Goal: Transaction & Acquisition: Purchase product/service

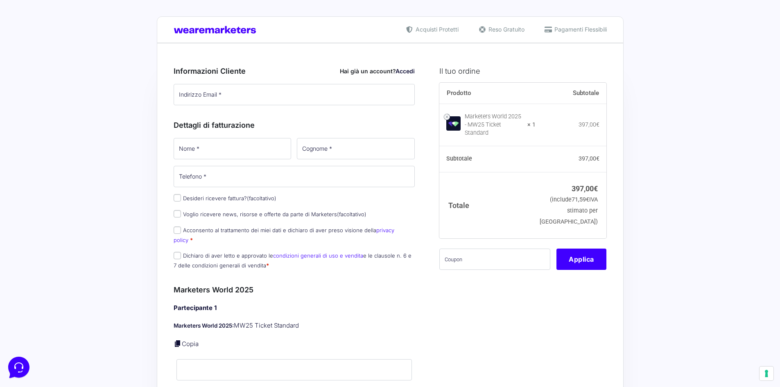
click at [220, 198] on label "Desideri ricevere fattura? (facoltativo)" at bounding box center [225, 198] width 103 height 7
click at [181, 198] on input "Desideri ricevere fattura? (facoltativo)" at bounding box center [177, 197] width 7 height 7
checkbox input "true"
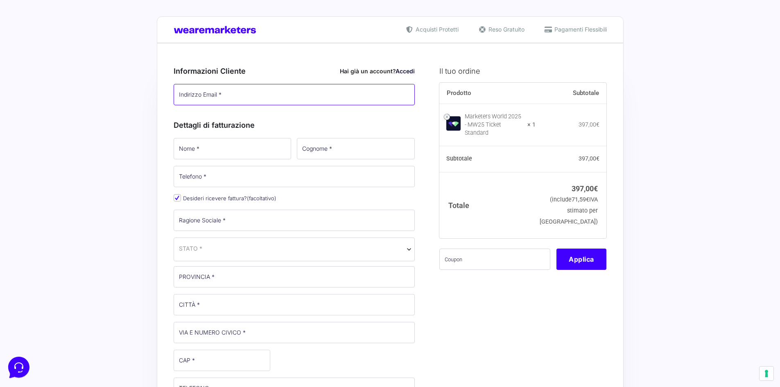
click at [226, 87] on input "Indirizzo Email *" at bounding box center [295, 94] width 242 height 21
type input "[EMAIL_ADDRESS][PERSON_NAME][DOMAIN_NAME]"
type input "Federica"
type input "[PERSON_NAME]"
type input "[PHONE_NUMBER]"
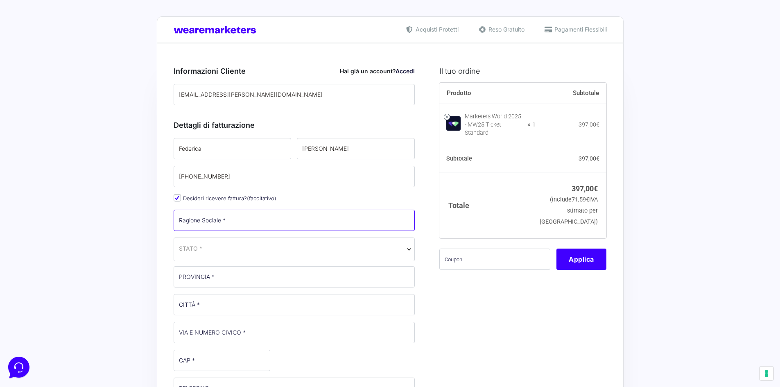
type input "Omnicom Media Group s.r.l."
select select "IT"
type input "[GEOGRAPHIC_DATA]"
type input "[STREET_ADDRESS]"
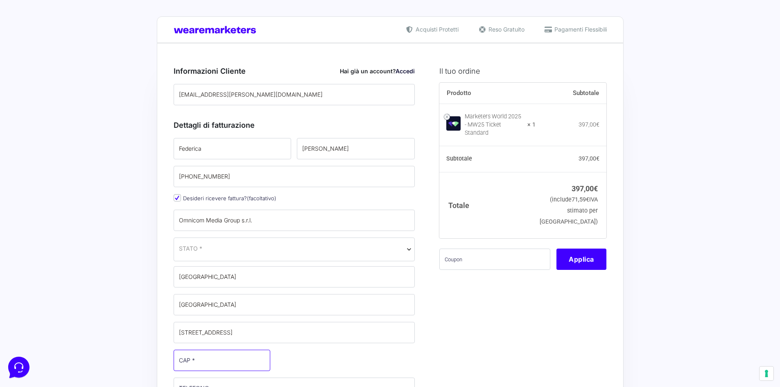
type input "20141"
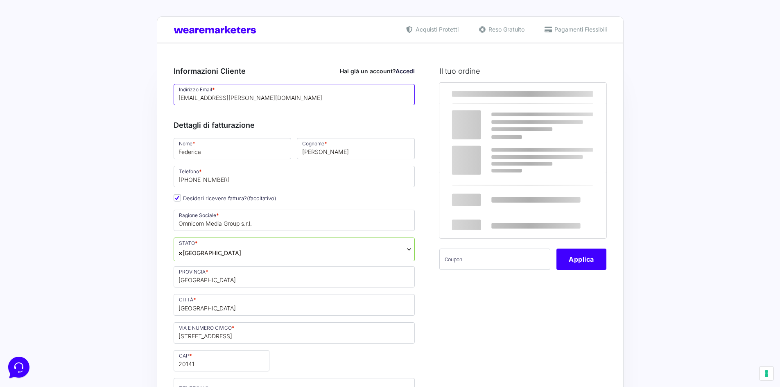
click at [245, 98] on input "[EMAIL_ADDRESS][PERSON_NAME][DOMAIN_NAME]" at bounding box center [295, 94] width 242 height 21
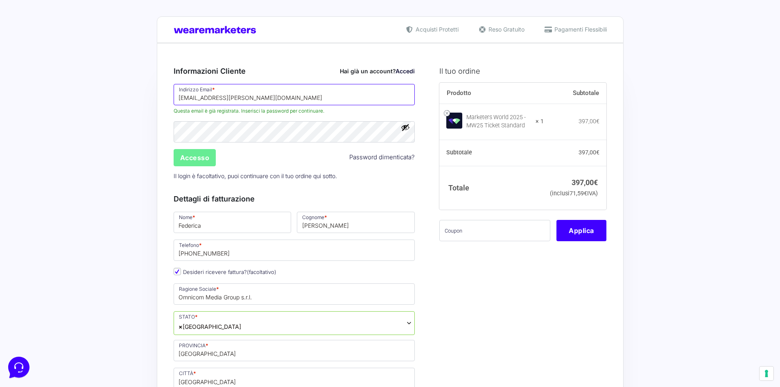
drag, startPoint x: 242, startPoint y: 98, endPoint x: 290, endPoint y: 93, distance: 48.5
click at [290, 93] on input "[EMAIL_ADDRESS][PERSON_NAME][DOMAIN_NAME]" at bounding box center [295, 94] width 242 height 21
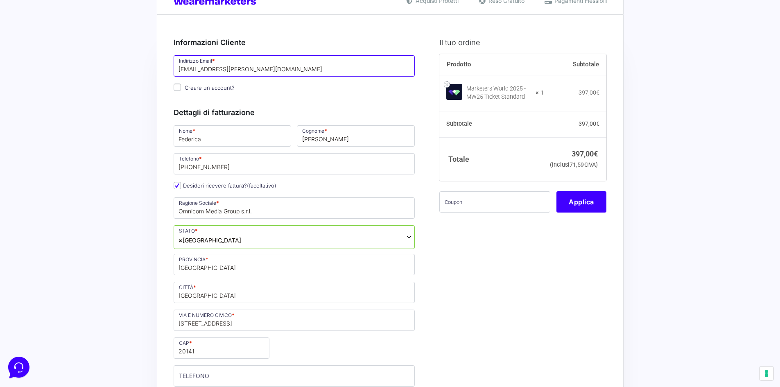
scroll to position [41, 0]
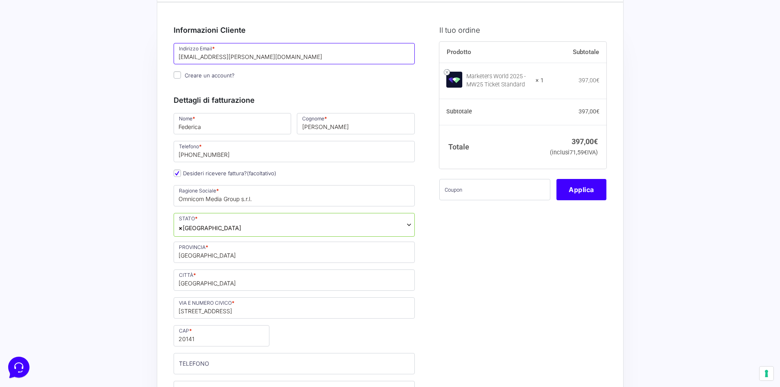
type input "[EMAIL_ADDRESS][PERSON_NAME][DOMAIN_NAME]"
click at [223, 128] on input "Federica" at bounding box center [233, 123] width 118 height 21
drag, startPoint x: 228, startPoint y: 127, endPoint x: 147, endPoint y: 128, distance: 81.1
type input "a"
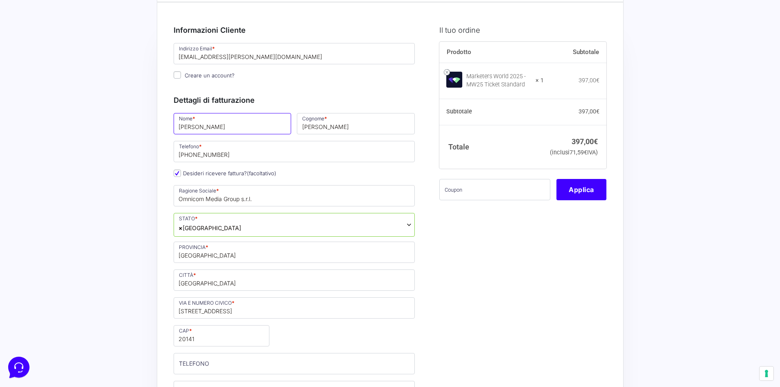
type input "[PERSON_NAME]"
type input "Secco"
click at [209, 153] on input "[PHONE_NUMBER]" at bounding box center [295, 151] width 242 height 21
drag, startPoint x: 228, startPoint y: 155, endPoint x: 124, endPoint y: 146, distance: 103.6
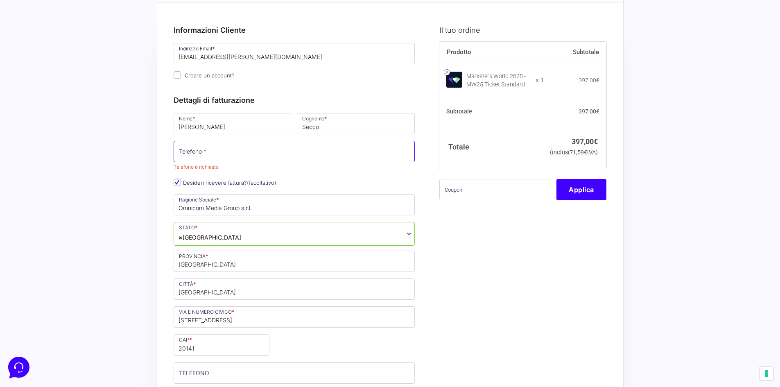
click at [290, 155] on input "Telefono *" at bounding box center [295, 151] width 242 height 21
paste input "[PHONE_NUMBER]"
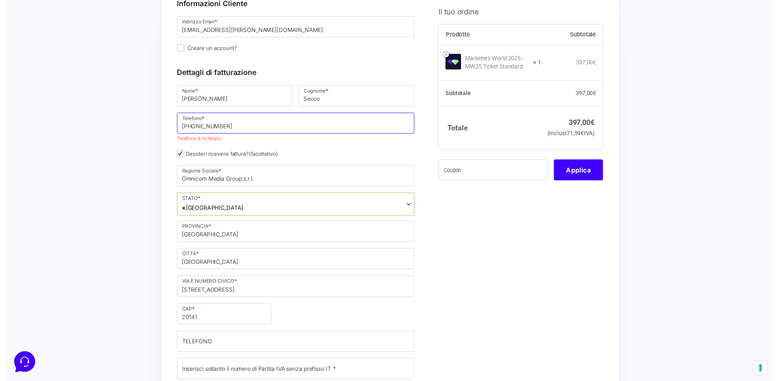
scroll to position [82, 0]
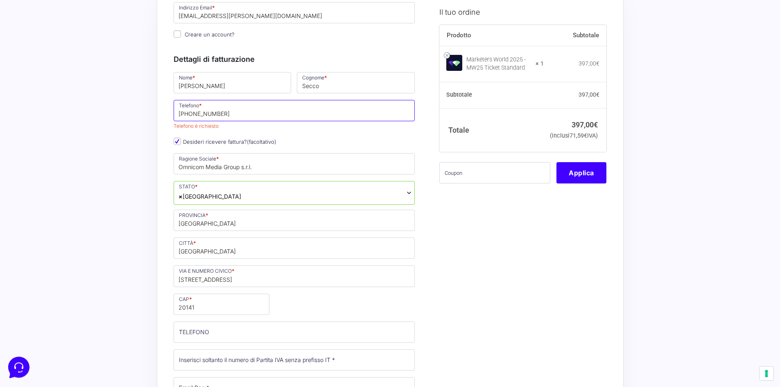
type input "[PHONE_NUMBER]"
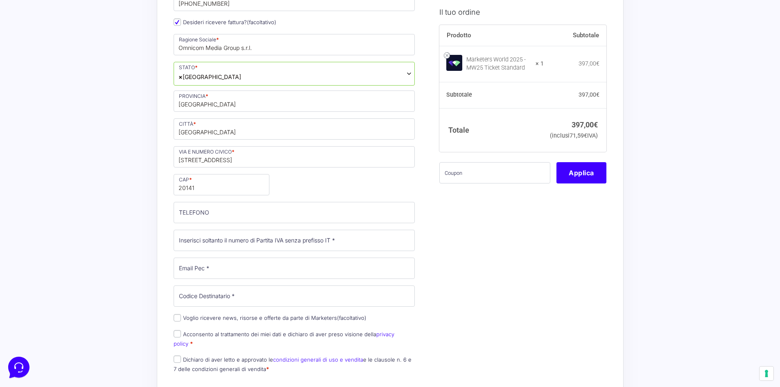
scroll to position [205, 0]
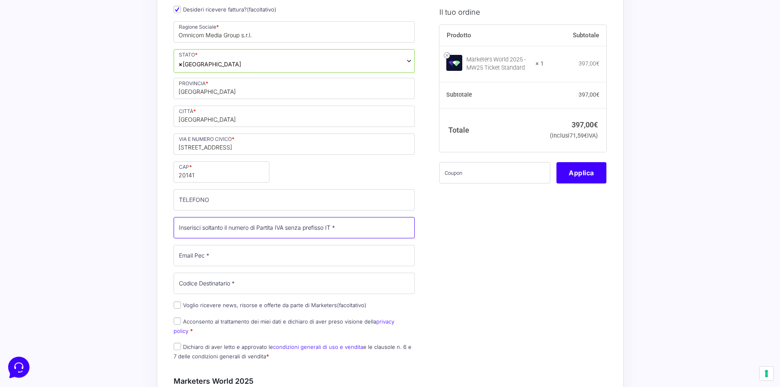
click at [214, 227] on input "Partita Iva *" at bounding box center [295, 227] width 242 height 21
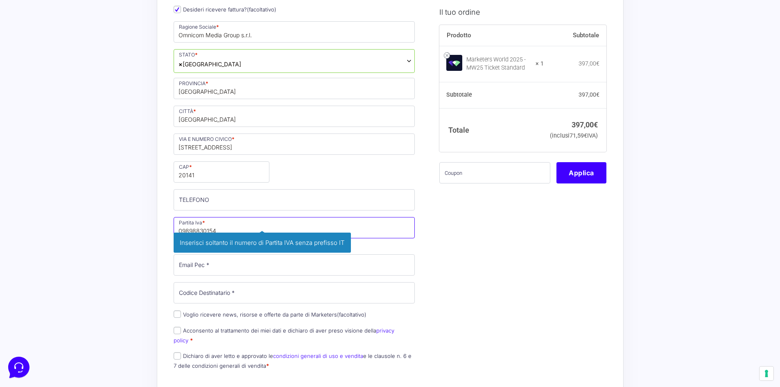
type input "09898830154"
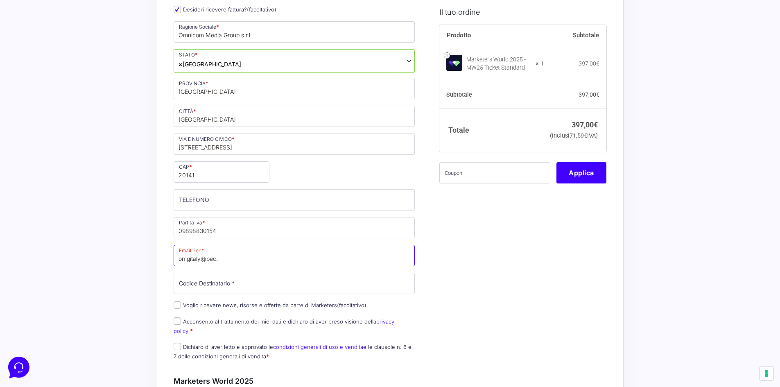
click at [242, 256] on input "omgitaly@pec." at bounding box center [295, 255] width 242 height 21
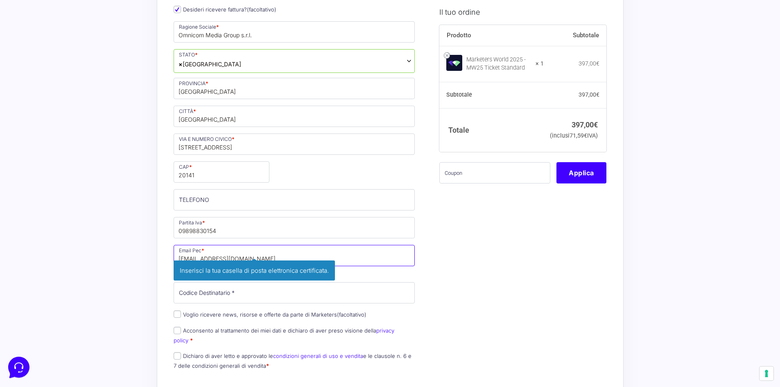
type input "[EMAIL_ADDRESS][DOMAIN_NAME]"
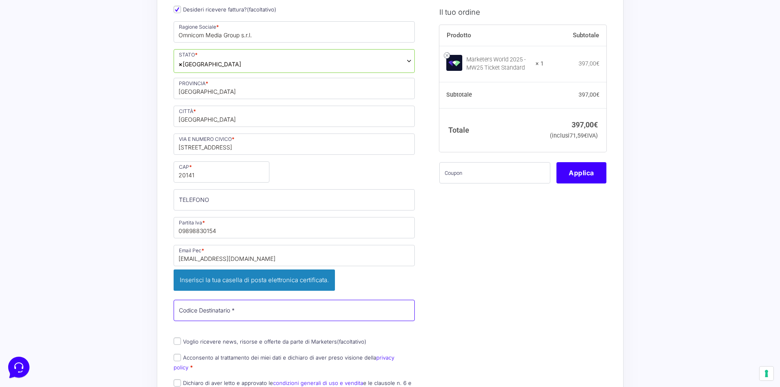
click at [201, 294] on div "Nome * [PERSON_NAME] * Secco Telefono * [PHONE_NUMBER] Desideri ricevere fattur…" at bounding box center [294, 175] width 247 height 455
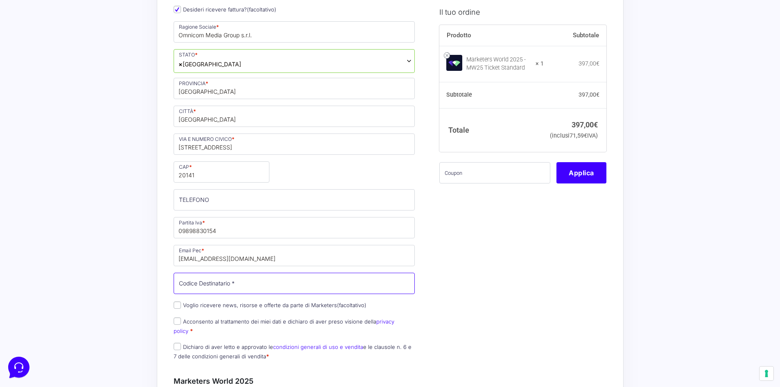
click at [203, 287] on input "Codice Destinatario *" at bounding box center [295, 283] width 242 height 21
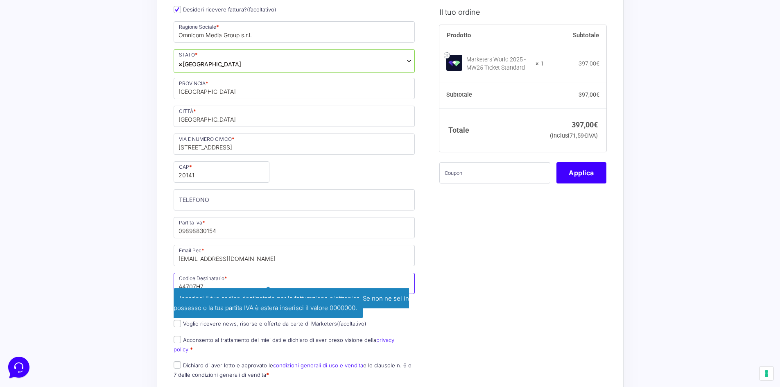
type input "A4707H7"
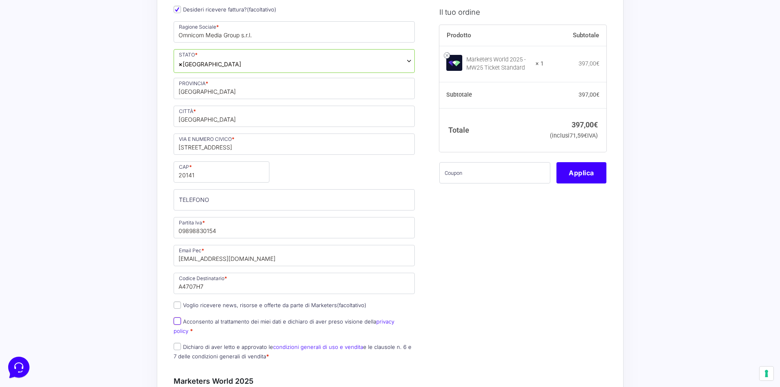
click at [176, 323] on input "Acconsento al trattamento dei miei dati e dichiaro di aver preso visione della …" at bounding box center [177, 320] width 7 height 7
checkbox input "true"
click at [179, 343] on input "Dichiaro di aver letto e approvato le condizioni generali di uso e vendita e le…" at bounding box center [177, 346] width 7 height 7
checkbox input "true"
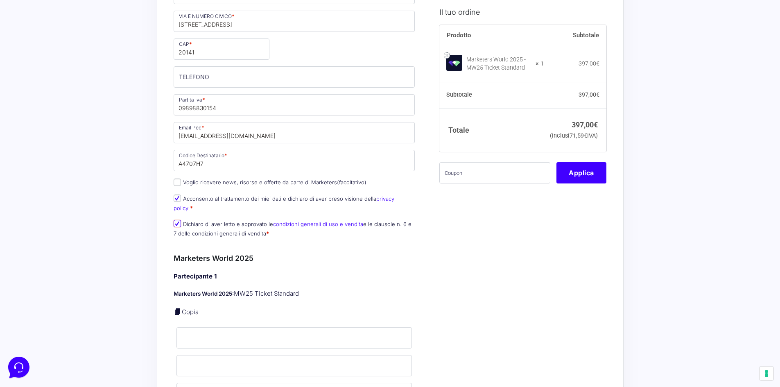
scroll to position [369, 0]
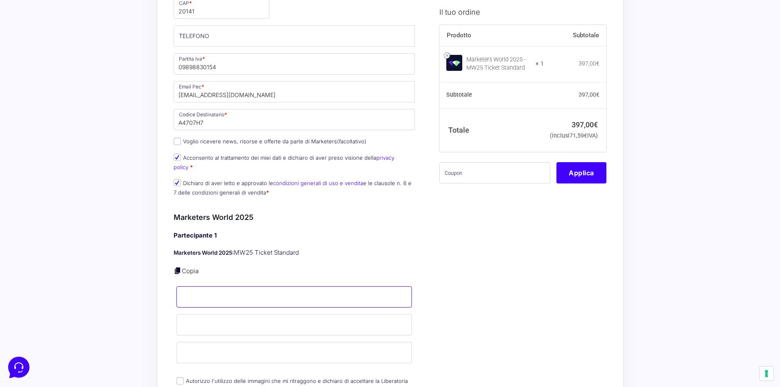
click at [201, 289] on input "Nome *" at bounding box center [294, 296] width 236 height 21
click at [194, 315] on input "Cognome *" at bounding box center [294, 324] width 236 height 21
click at [196, 287] on input "Nome *" at bounding box center [294, 296] width 236 height 21
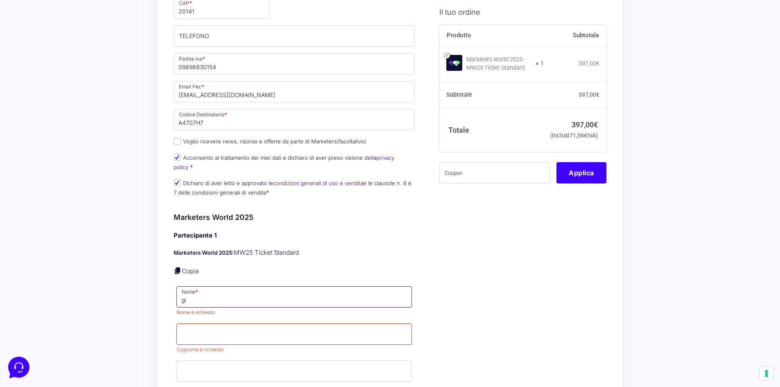
type input "g"
type input "[PERSON_NAME]"
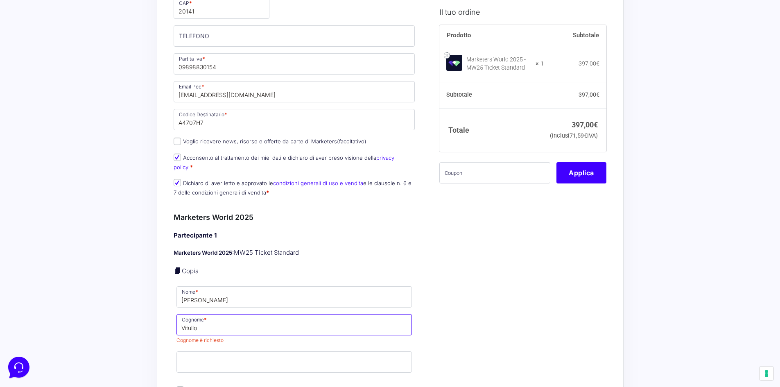
type input "Vitullo"
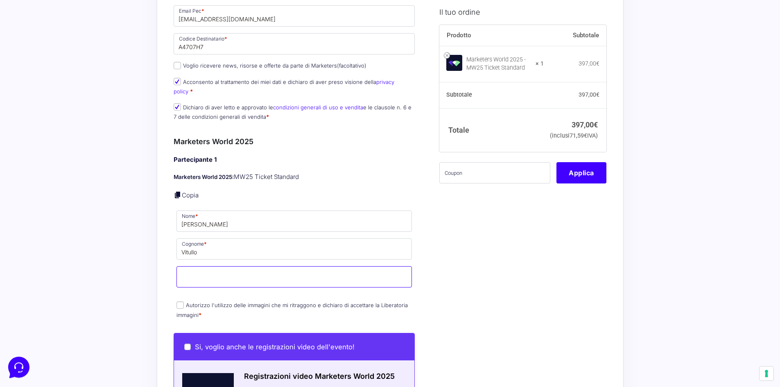
scroll to position [450, 0]
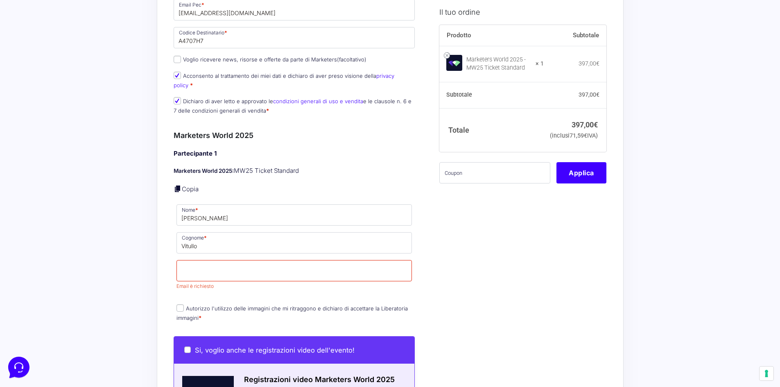
click at [210, 291] on div "Partecipante 1 Marketers World 2025: MW25 Ticket Standard Copia Nome * [PERSON_…" at bounding box center [295, 236] width 242 height 175
click at [214, 266] on input "Email *" at bounding box center [294, 270] width 236 height 21
click at [260, 265] on input "Email *" at bounding box center [294, 270] width 236 height 21
paste input "[PERSON_NAME][EMAIL_ADDRESS][DOMAIN_NAME]"
type input "[PERSON_NAME][EMAIL_ADDRESS][DOMAIN_NAME]"
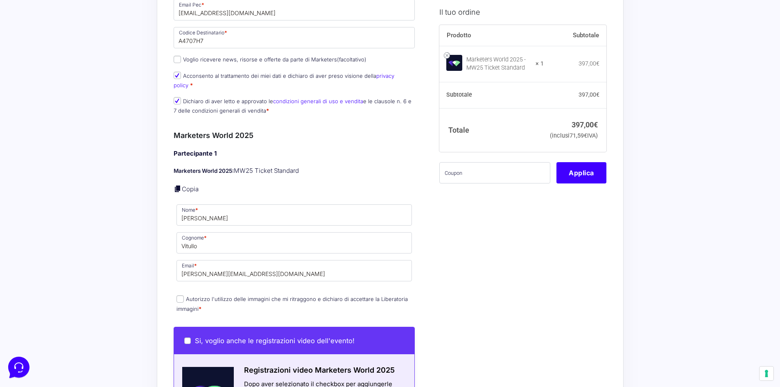
click at [581, 330] on div "Il tuo ordine Prodotto Subtotale Marketers World 2025 - MW25 Ticket Standard × …" at bounding box center [519, 202] width 173 height 1193
click at [180, 295] on input "Autorizzo l'utilizzo delle immagini che mi ritraggono e dichiaro di accettare l…" at bounding box center [179, 298] width 7 height 7
checkbox input "true"
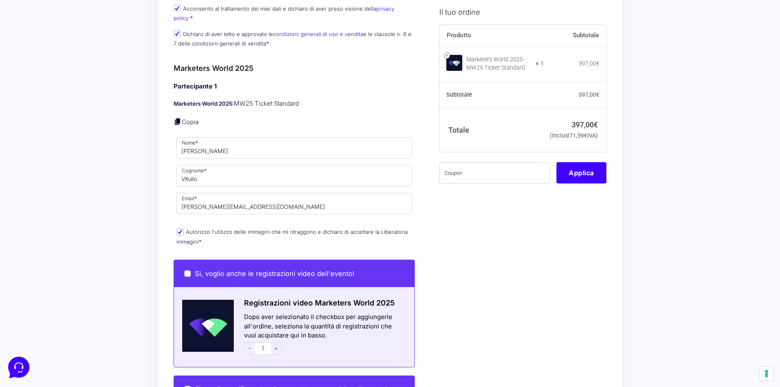
scroll to position [532, 0]
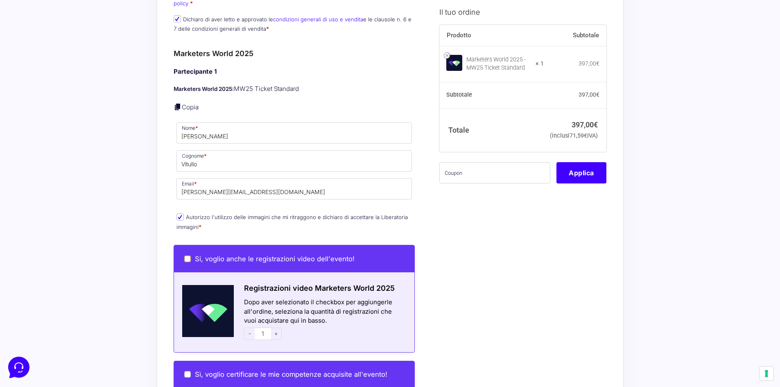
click at [189, 256] on input "Si, voglio anche le registrazioni video dell'evento!" at bounding box center [187, 259] width 7 height 7
checkbox input "true"
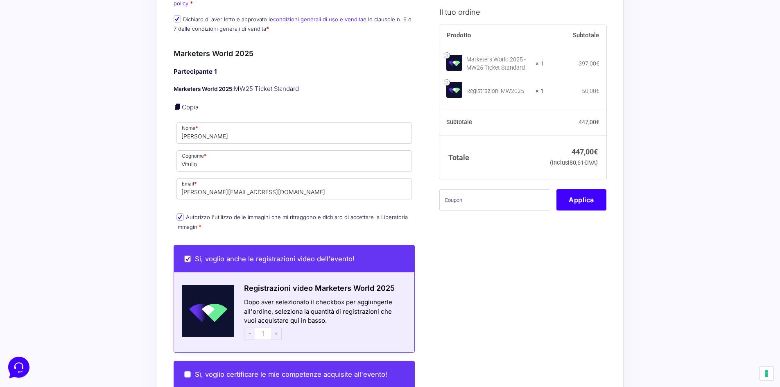
click at [188, 256] on input "Si, voglio anche le registrazioni video dell'evento!" at bounding box center [187, 259] width 7 height 7
checkbox input "false"
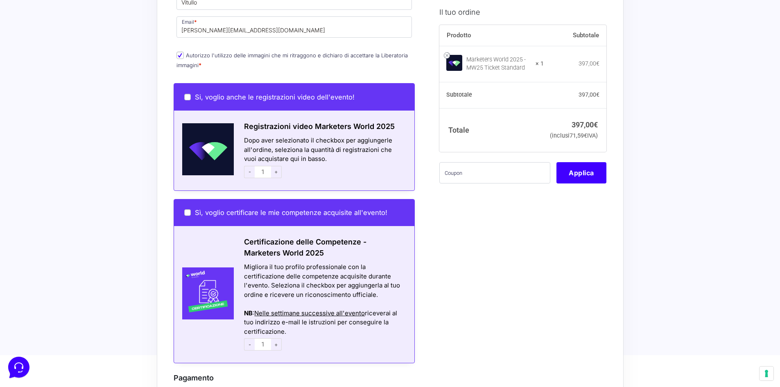
scroll to position [696, 0]
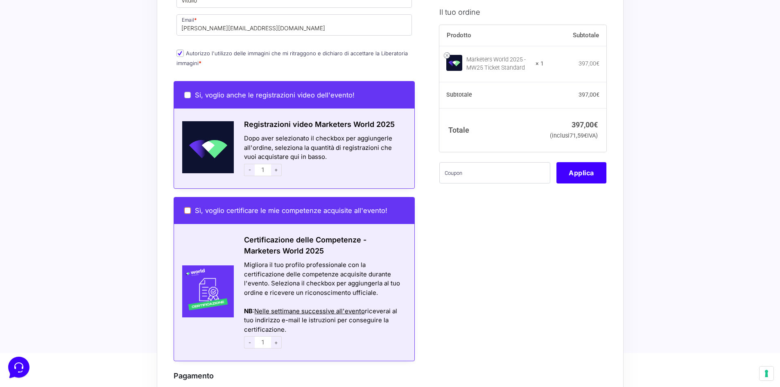
click at [189, 207] on input "Sì, voglio certificare le mie competenze acquisite all'evento!" at bounding box center [187, 210] width 7 height 7
checkbox input "true"
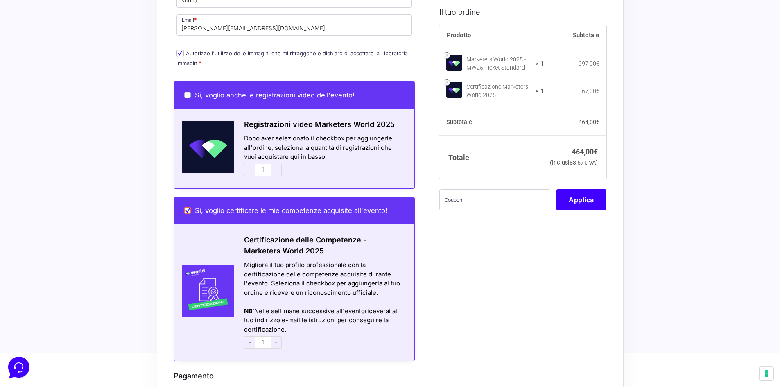
click at [188, 207] on input "Sì, voglio certificare le mie competenze acquisite all'evento!" at bounding box center [187, 210] width 7 height 7
checkbox input "false"
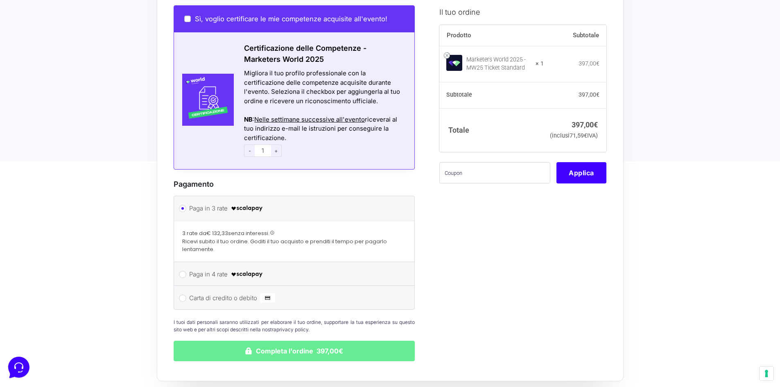
scroll to position [901, 0]
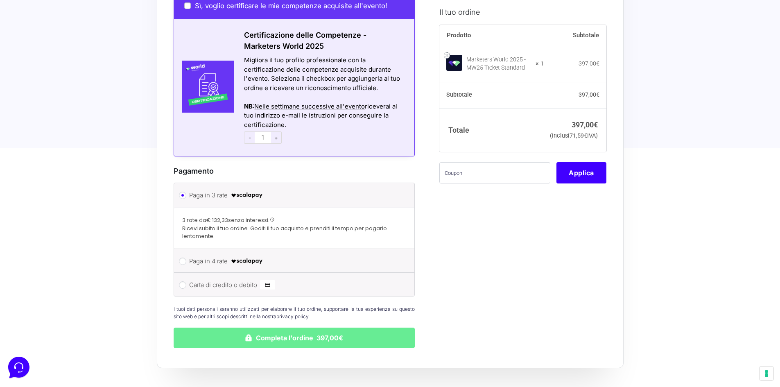
click at [212, 279] on label "Carta di credito o debito" at bounding box center [293, 285] width 208 height 12
click at [186, 281] on input "Carta di credito o debito" at bounding box center [182, 284] width 7 height 7
radio input "true"
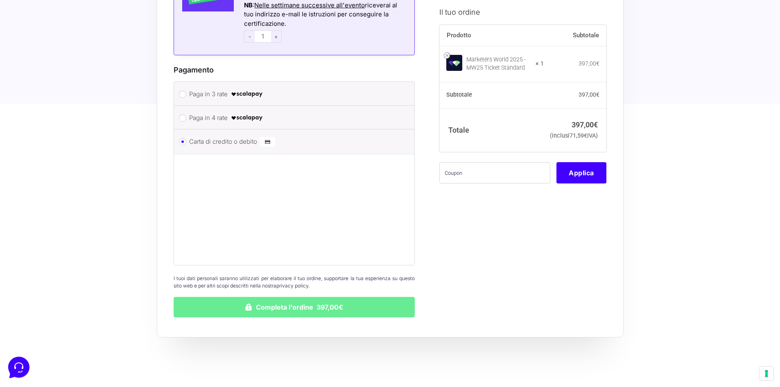
scroll to position [1024, 0]
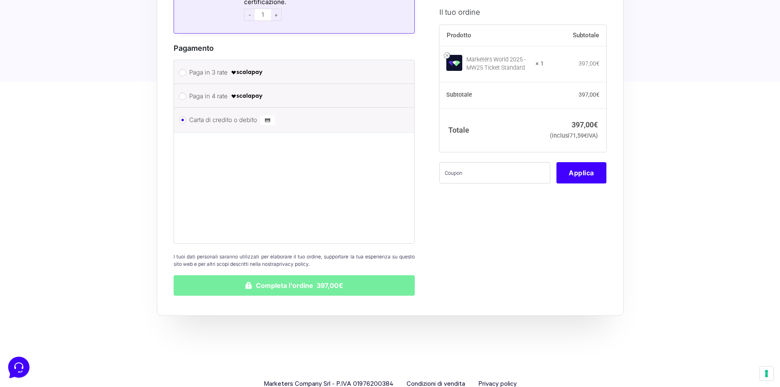
click at [293, 280] on button "Completa l'ordine 397,00€" at bounding box center [295, 285] width 242 height 20
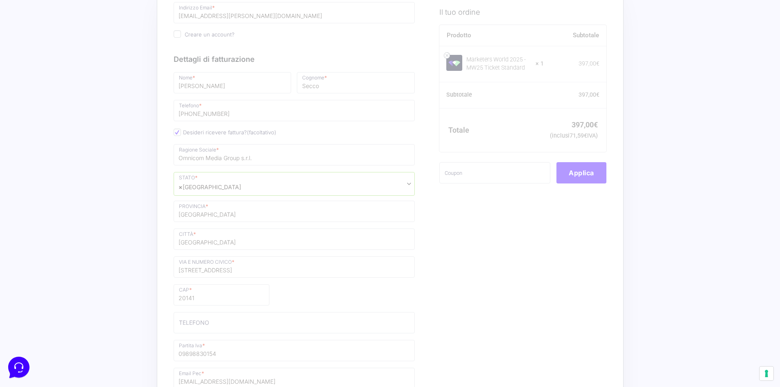
scroll to position [0, 0]
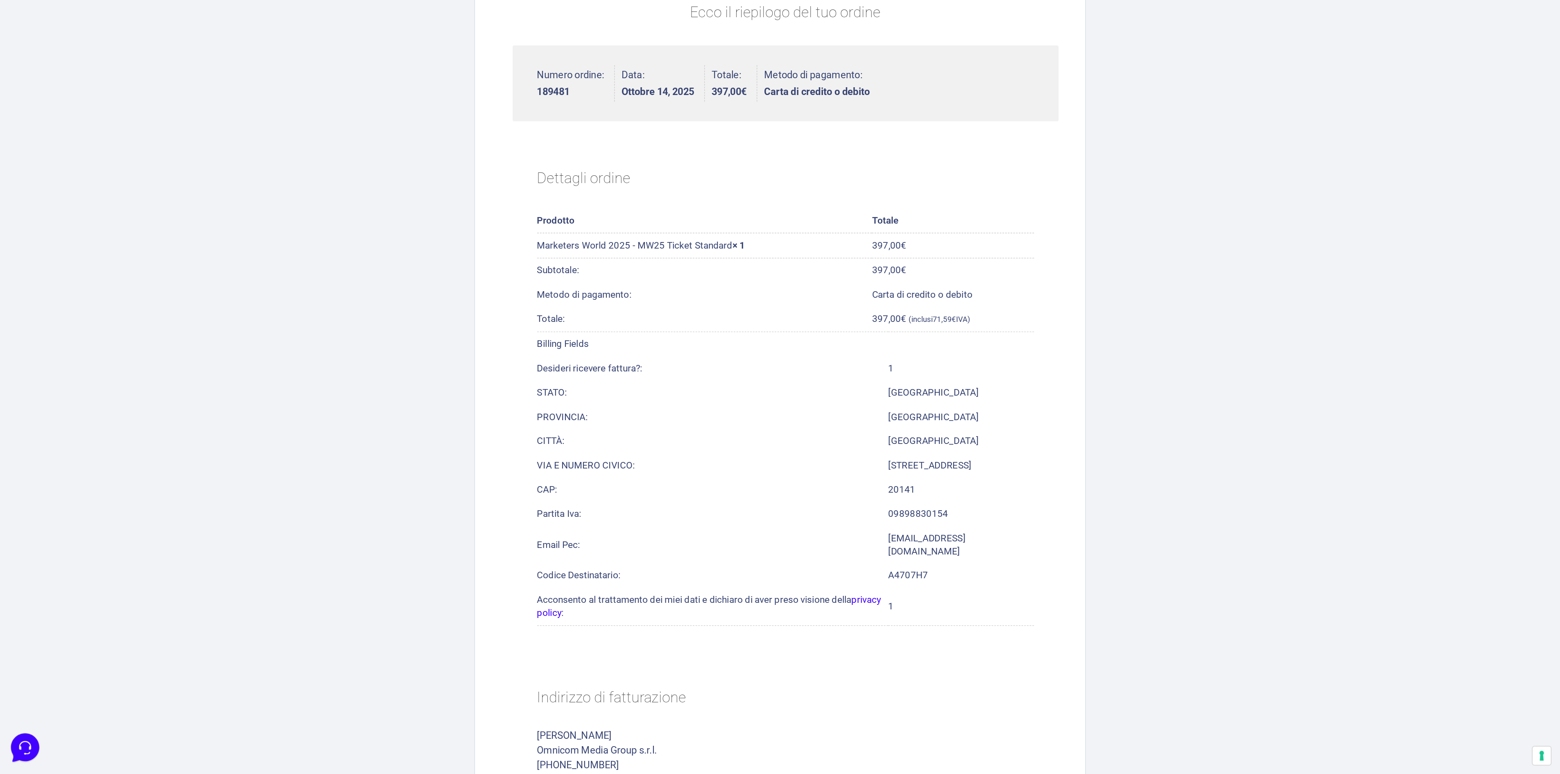
scroll to position [136, 0]
